Goal: Complete application form: Complete application form

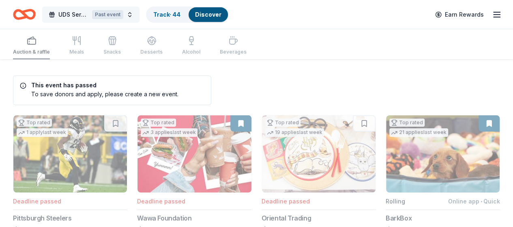
click at [72, 13] on span "UDS Service Dogs Pick Your Own Prize Benefit Bingo Event" at bounding box center [73, 15] width 30 height 10
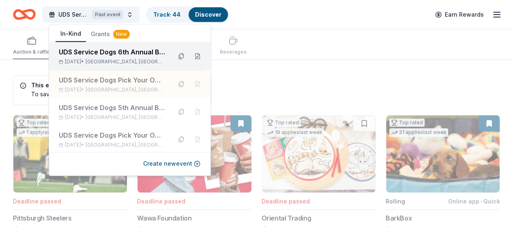
click at [84, 52] on div "UDS Service Dogs 6th Annual Benefit Golf Tournament" at bounding box center [112, 52] width 106 height 10
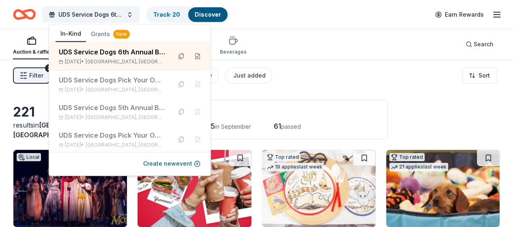
click at [353, 107] on div "Application deadlines" at bounding box center [262, 112] width 230 height 10
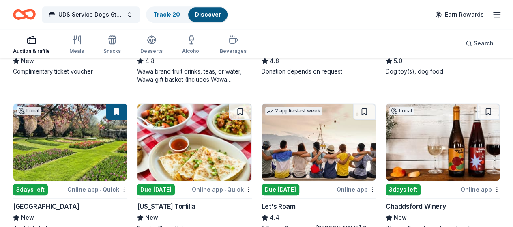
scroll to position [284, 0]
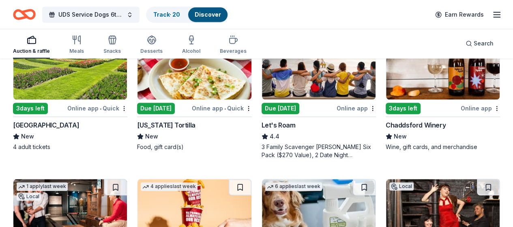
click at [386, 109] on div "3 days left" at bounding box center [403, 108] width 35 height 11
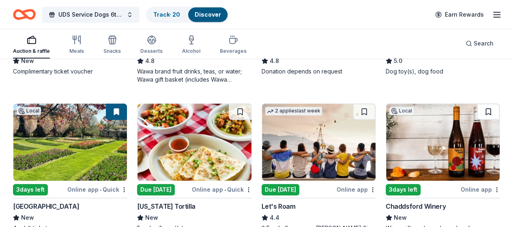
click at [477, 110] on button at bounding box center [488, 111] width 23 height 16
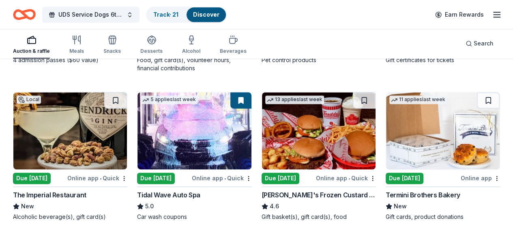
scroll to position [568, 0]
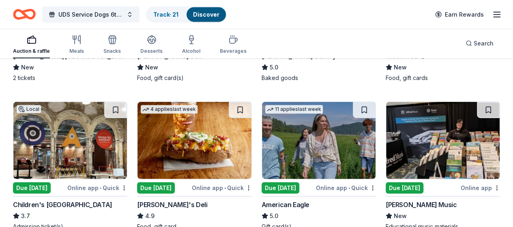
scroll to position [1012, 0]
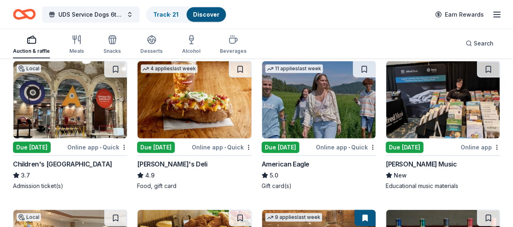
click at [477, 210] on button at bounding box center [488, 218] width 23 height 16
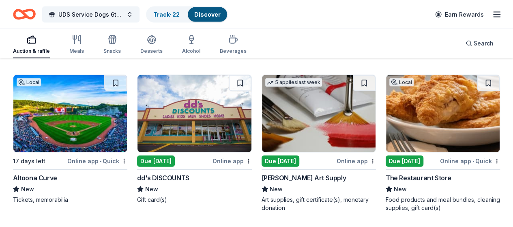
scroll to position [2431, 0]
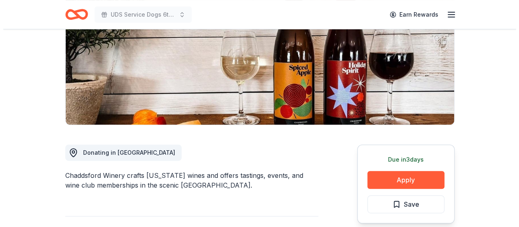
scroll to position [203, 0]
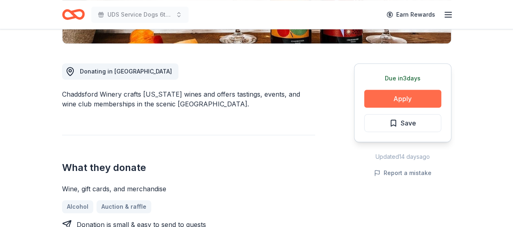
click at [378, 95] on button "Apply" at bounding box center [402, 99] width 77 height 18
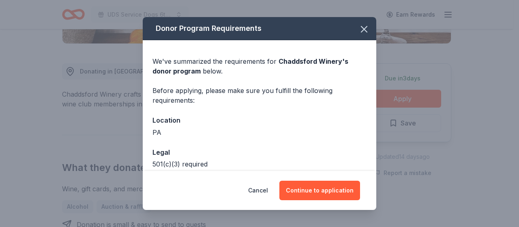
scroll to position [41, 0]
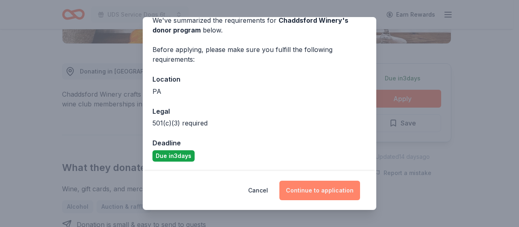
click at [319, 189] on button "Continue to application" at bounding box center [319, 190] width 81 height 19
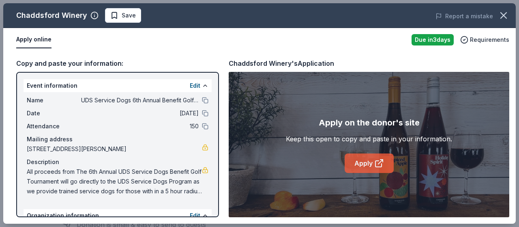
click at [365, 161] on link "Apply" at bounding box center [369, 162] width 49 height 19
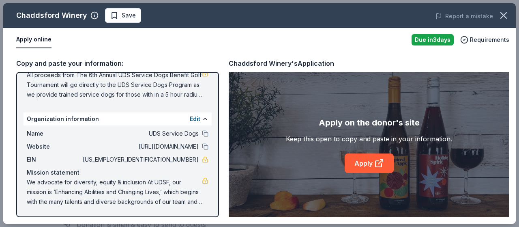
scroll to position [0, 0]
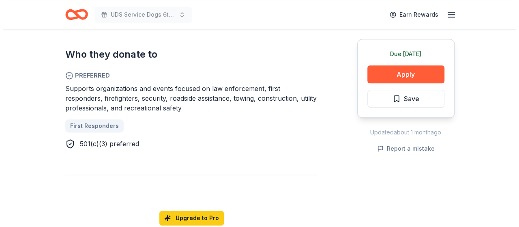
scroll to position [487, 0]
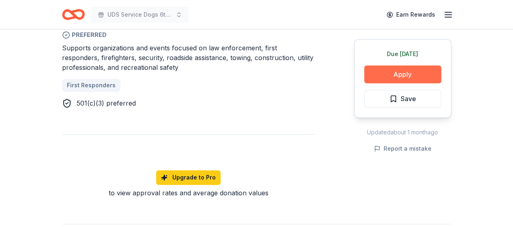
click at [389, 73] on button "Apply" at bounding box center [402, 74] width 77 height 18
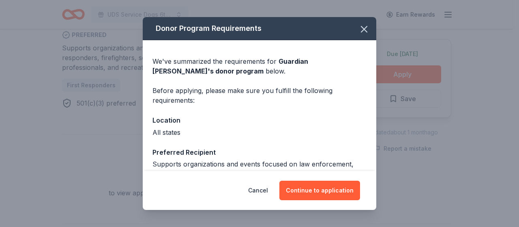
scroll to position [41, 0]
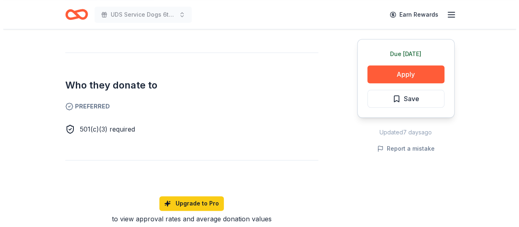
scroll to position [325, 0]
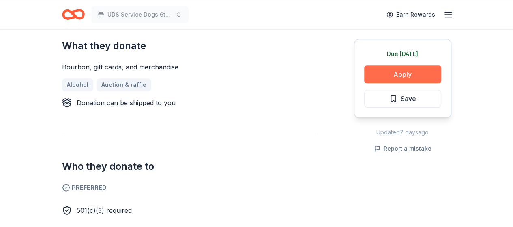
click at [398, 74] on button "Apply" at bounding box center [402, 74] width 77 height 18
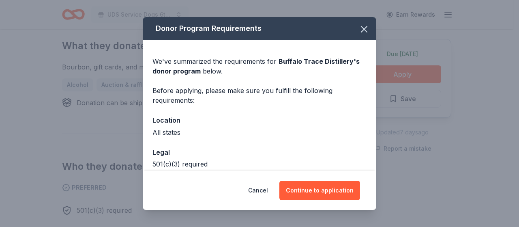
scroll to position [41, 0]
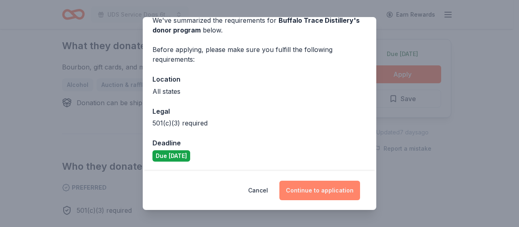
click at [321, 183] on button "Continue to application" at bounding box center [319, 190] width 81 height 19
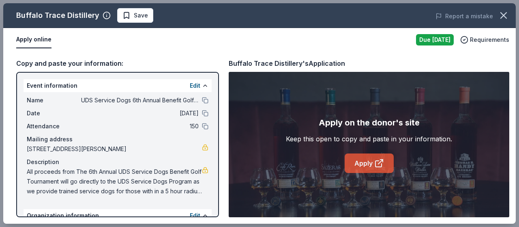
click at [363, 162] on link "Apply" at bounding box center [369, 162] width 49 height 19
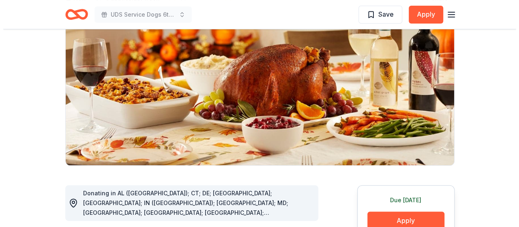
scroll to position [122, 0]
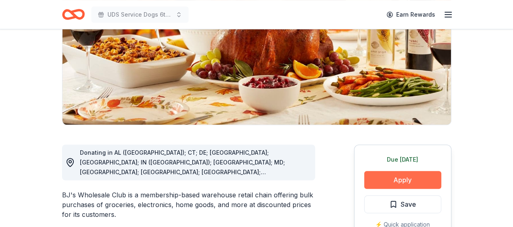
click at [376, 181] on button "Apply" at bounding box center [402, 180] width 77 height 18
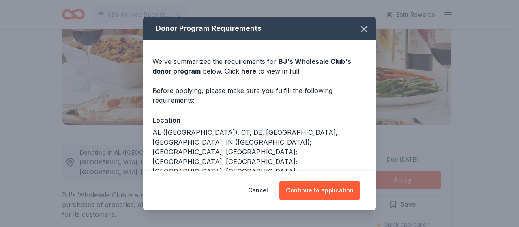
scroll to position [19, 0]
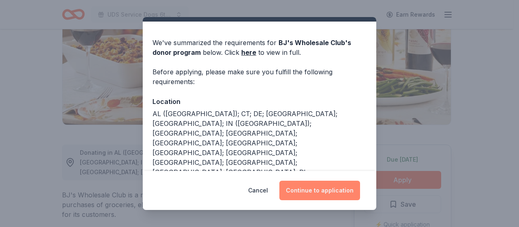
click at [336, 188] on button "Continue to application" at bounding box center [319, 190] width 81 height 19
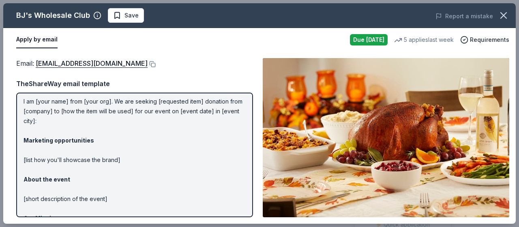
scroll to position [0, 0]
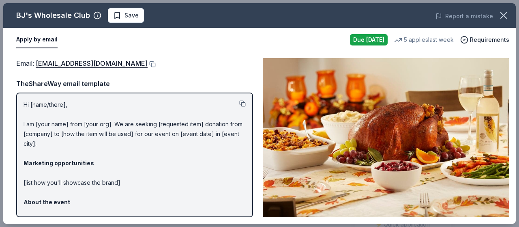
click at [239, 103] on button at bounding box center [242, 103] width 6 height 6
click at [49, 63] on link "community@bjs.com" at bounding box center [92, 63] width 112 height 11
